Goal: Transaction & Acquisition: Download file/media

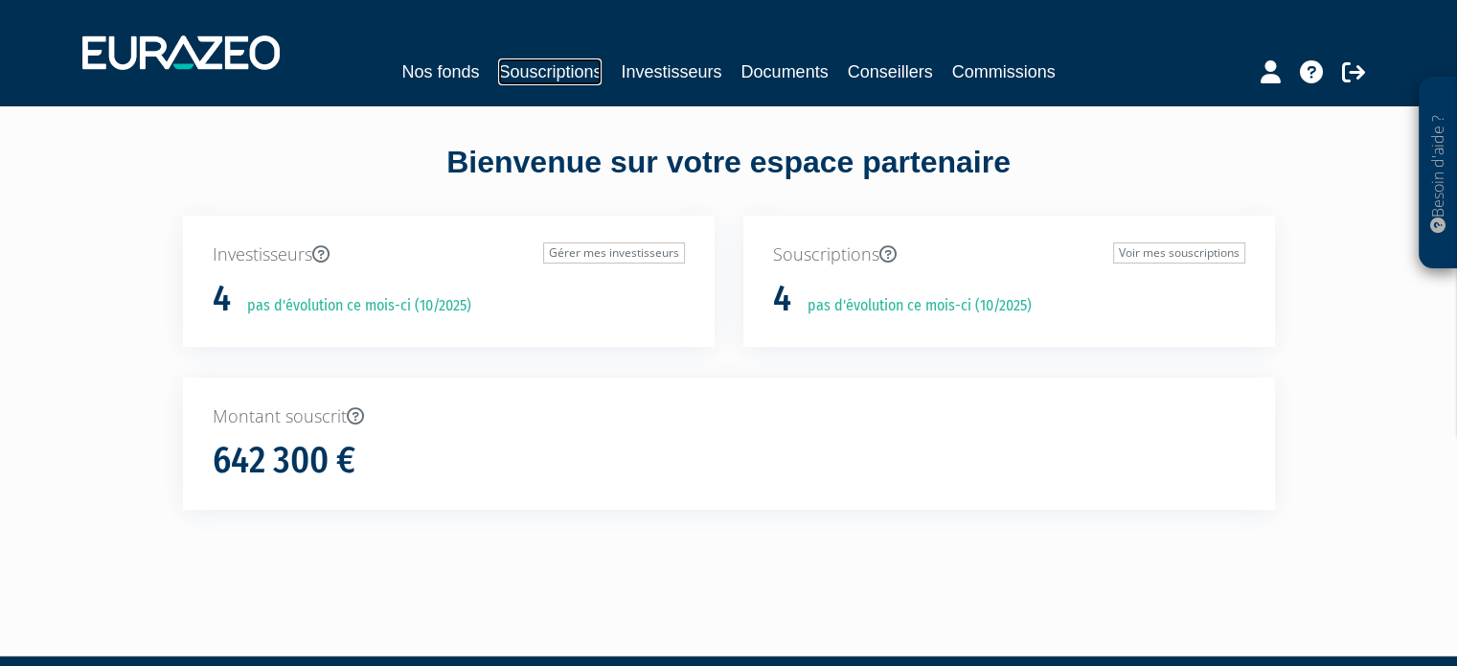
click at [528, 71] on link "Souscriptions" at bounding box center [549, 71] width 103 height 27
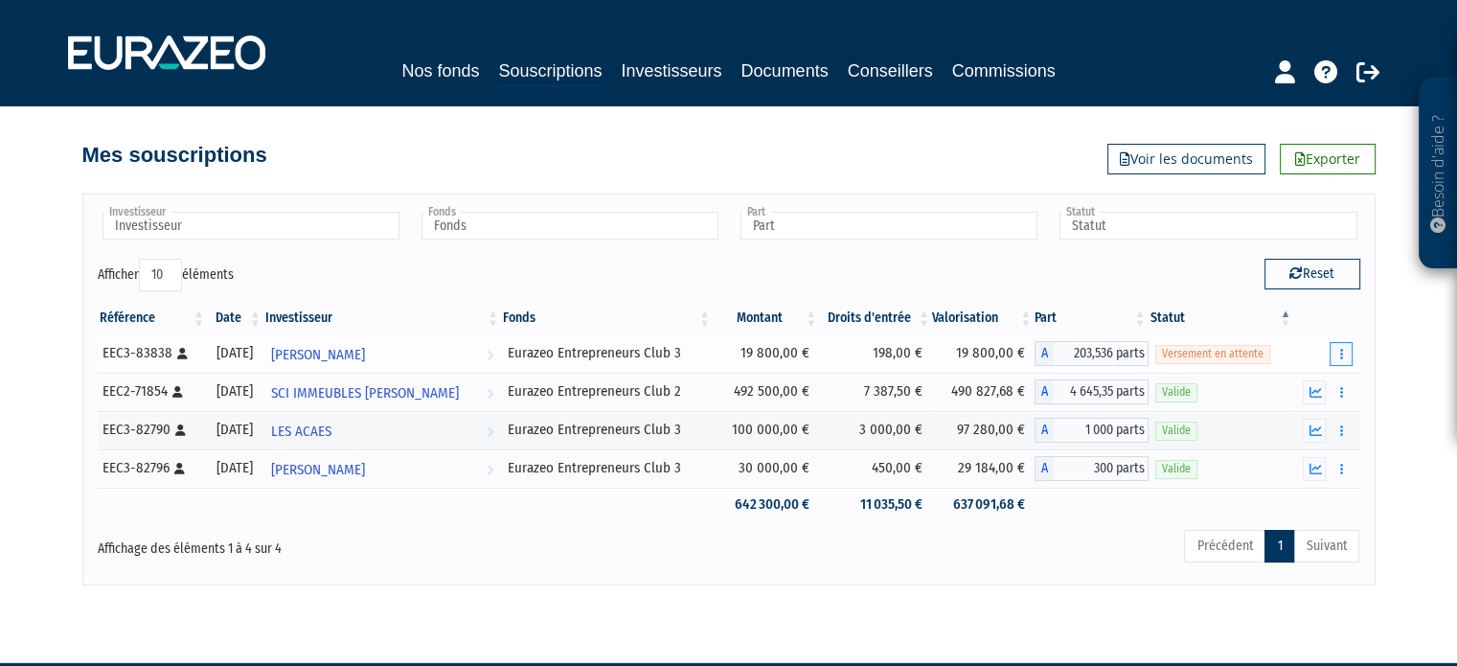
click at [1334, 357] on button "button" at bounding box center [1340, 354] width 23 height 24
click at [1342, 355] on icon "button" at bounding box center [1341, 354] width 3 height 12
click at [1328, 381] on link "Documents" at bounding box center [1299, 389] width 96 height 32
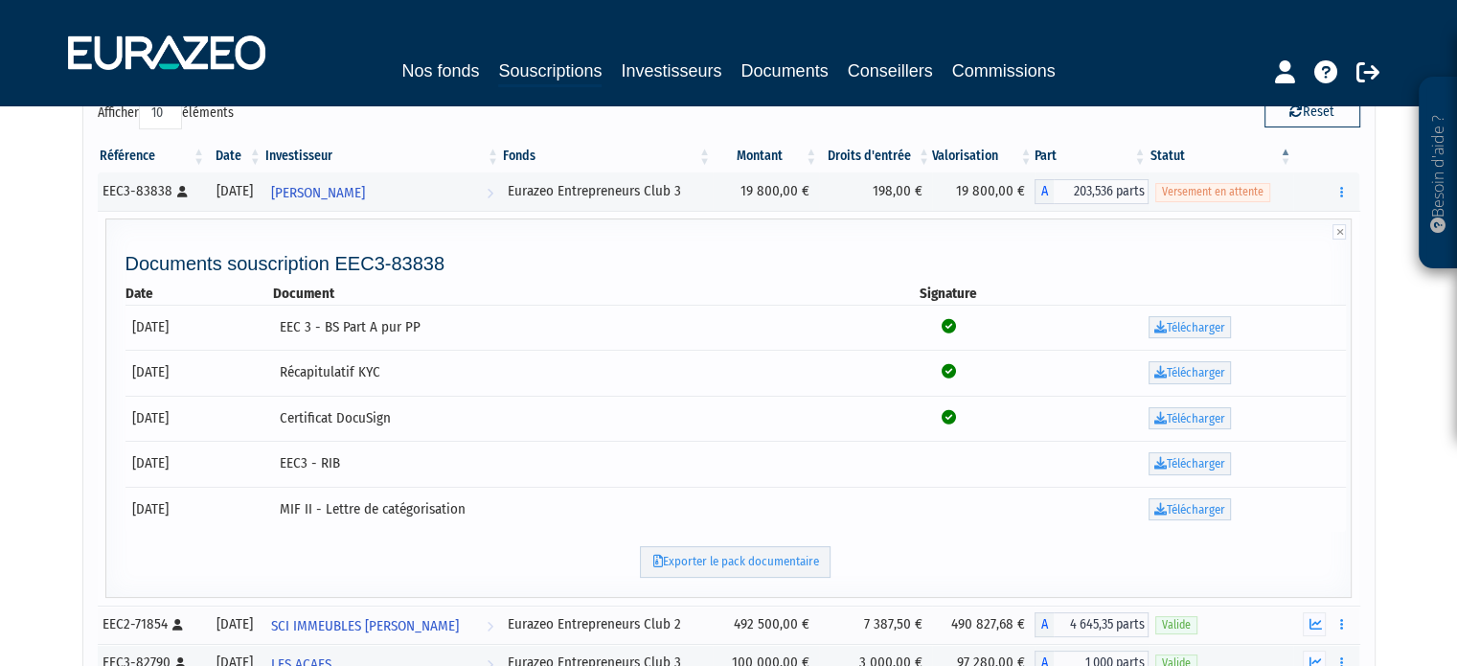
scroll to position [287, 0]
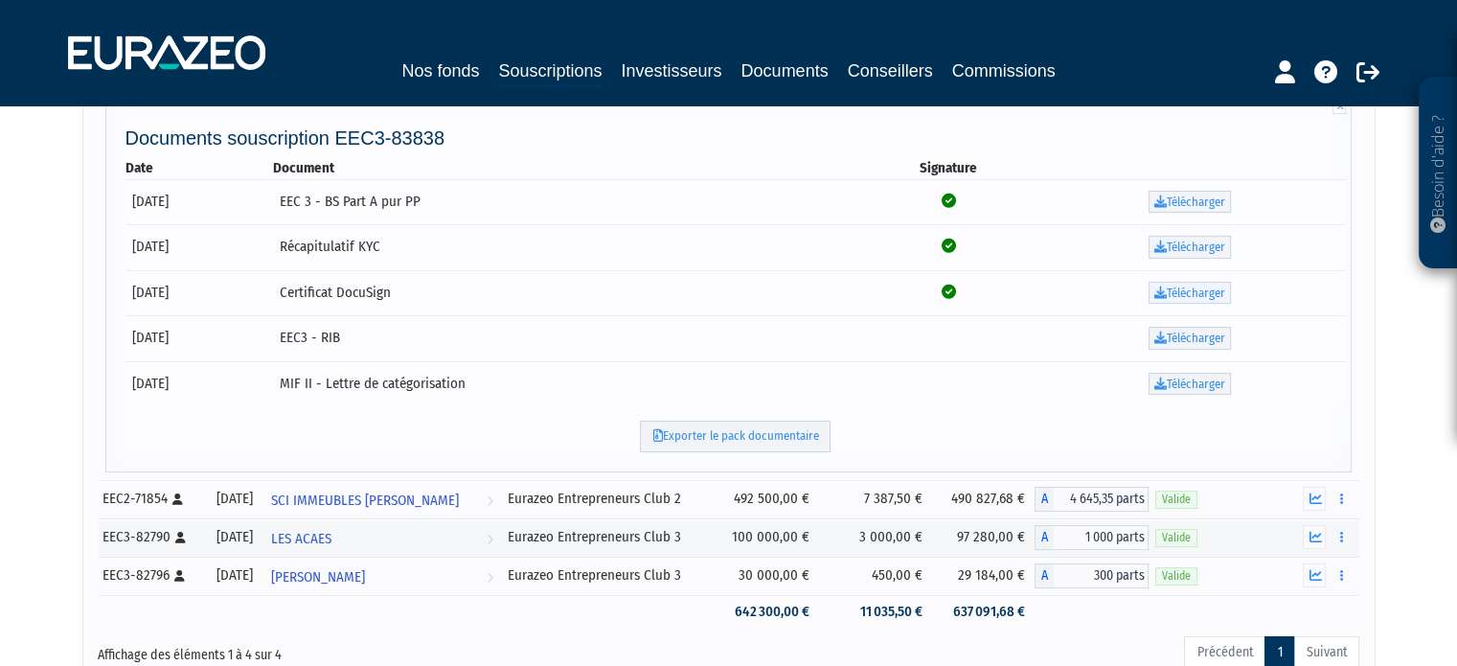
click at [1188, 289] on link "Télécharger" at bounding box center [1189, 293] width 82 height 23
click at [1217, 237] on link "Télécharger" at bounding box center [1189, 247] width 82 height 23
click at [1190, 202] on link "Télécharger" at bounding box center [1189, 202] width 82 height 23
drag, startPoint x: 839, startPoint y: 380, endPoint x: 985, endPoint y: 340, distance: 151.0
click at [840, 380] on td "MIF II - Lettre de catégorisation" at bounding box center [568, 384] width 591 height 46
